Goal: Task Accomplishment & Management: Manage account settings

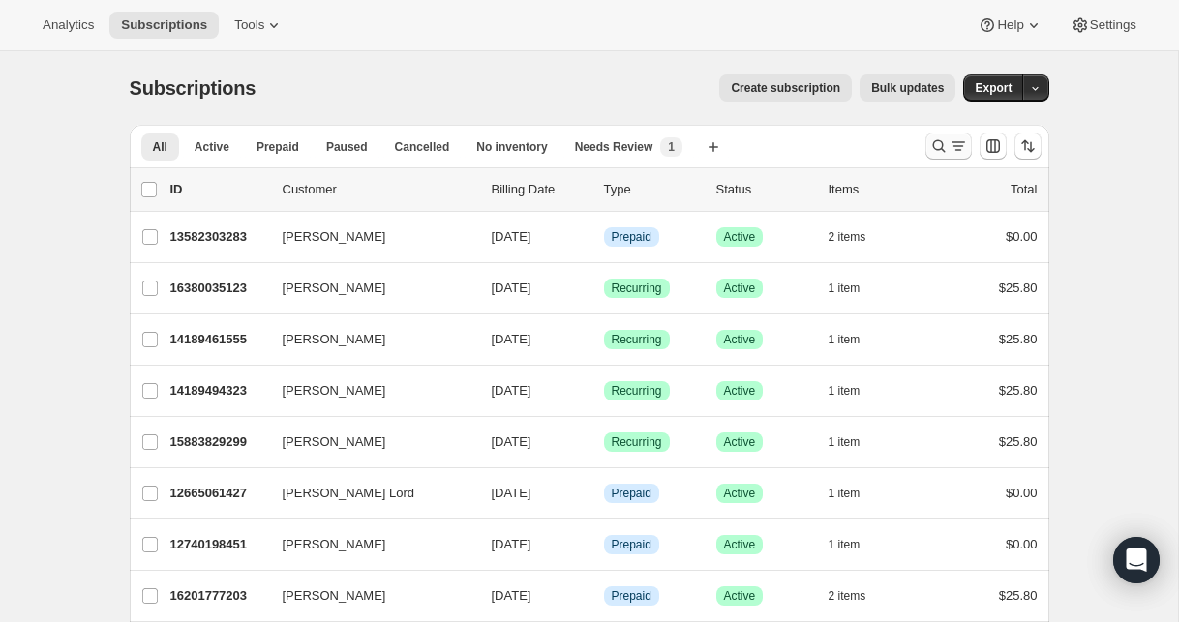
click at [934, 148] on icon "Search and filter results" at bounding box center [938, 146] width 13 height 13
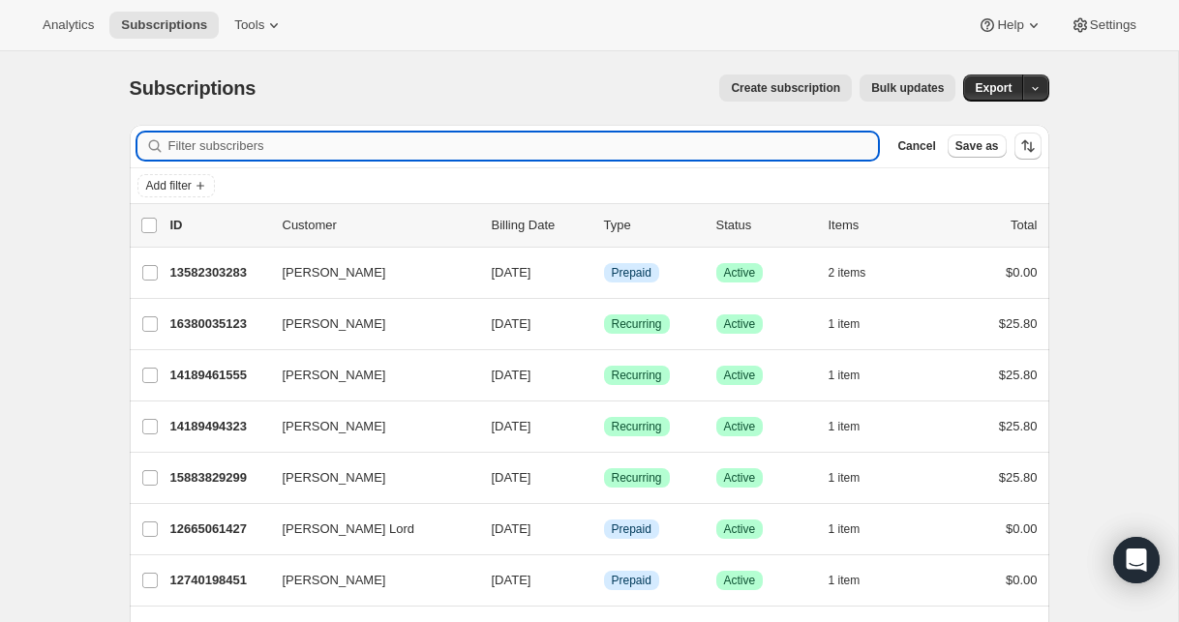
click at [663, 144] on input "Filter subscribers" at bounding box center [523, 146] width 710 height 27
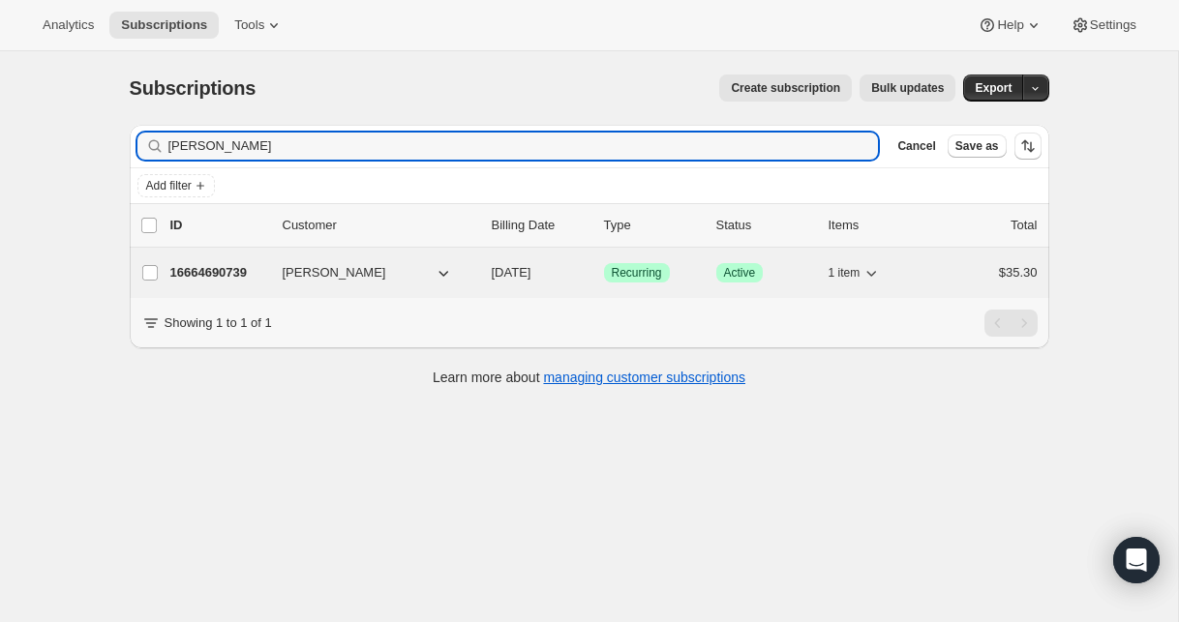
type input "[PERSON_NAME]"
click at [195, 274] on p "16664690739" at bounding box center [218, 272] width 97 height 19
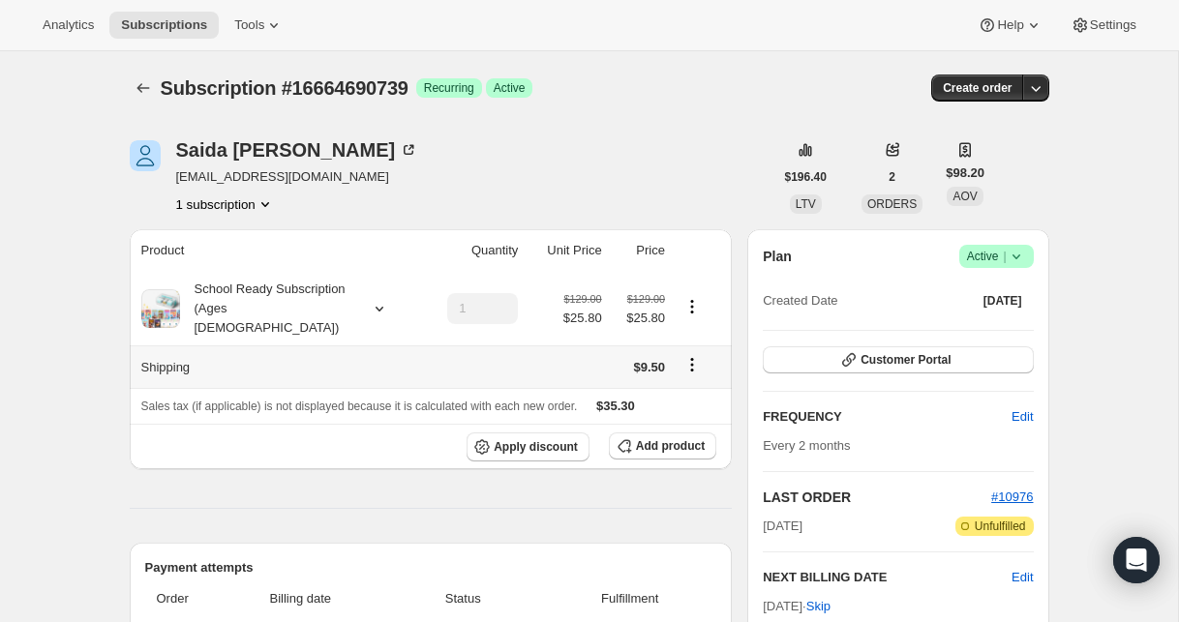
click at [696, 355] on icon "Shipping actions" at bounding box center [691, 364] width 19 height 19
click at [702, 387] on span "Edit shipping rate" at bounding box center [689, 383] width 97 height 15
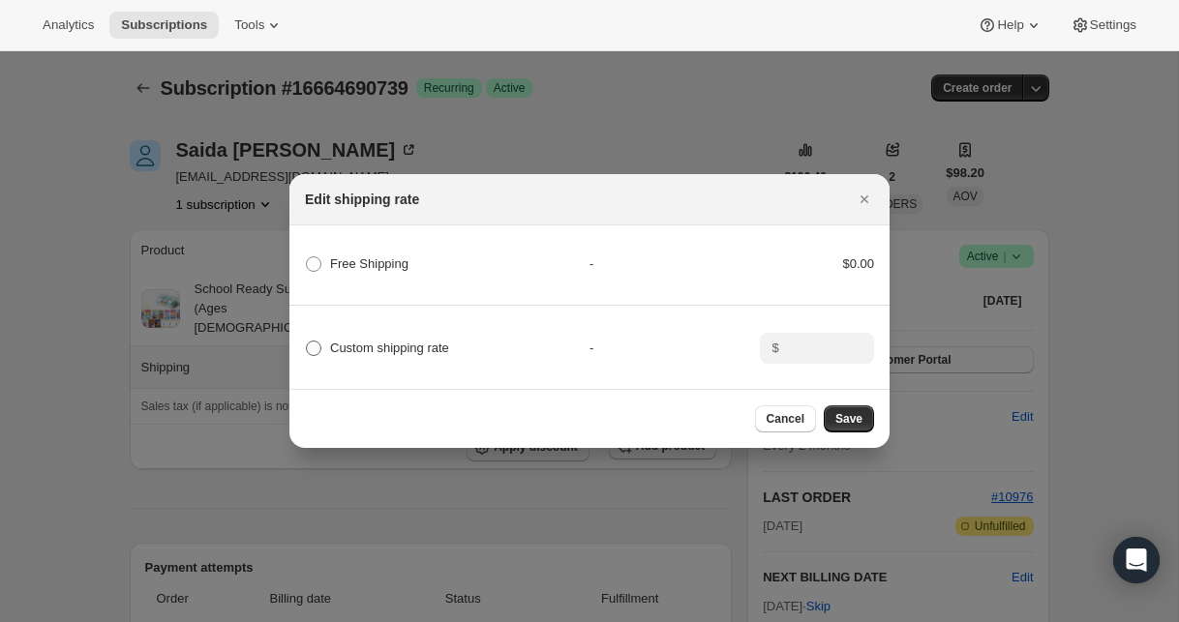
click at [427, 355] on span "Custom shipping rate" at bounding box center [389, 348] width 119 height 19
click at [307, 342] on input "Custom shipping rate" at bounding box center [306, 341] width 1 height 1
radio input "true"
click at [809, 359] on input ":rbh:" at bounding box center [815, 348] width 60 height 31
click at [333, 269] on span "Free Shipping" at bounding box center [369, 263] width 78 height 15
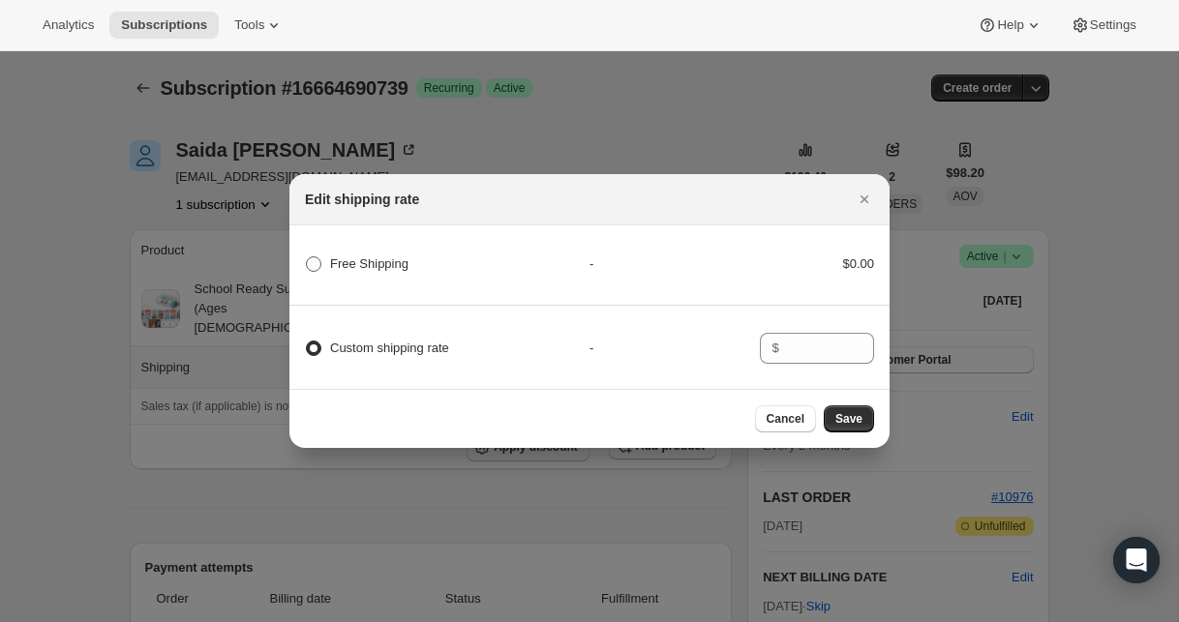
click at [307, 257] on Shipping "Free Shipping" at bounding box center [306, 256] width 1 height 1
radio Shipping "true"
radio input "false"
click at [831, 412] on button "Save" at bounding box center [849, 418] width 50 height 27
